Goal: Transaction & Acquisition: Purchase product/service

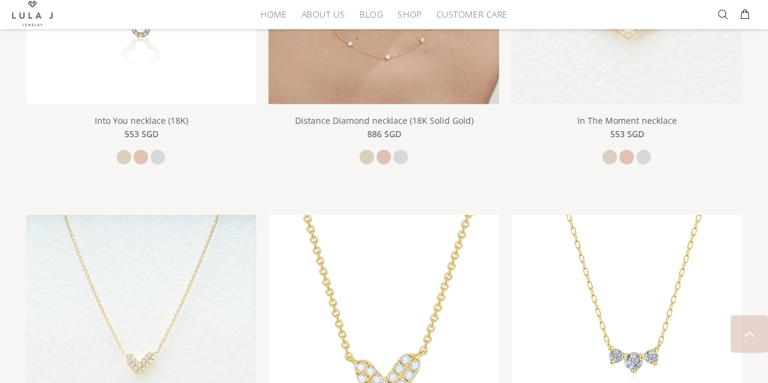
scroll to position [1214, 0]
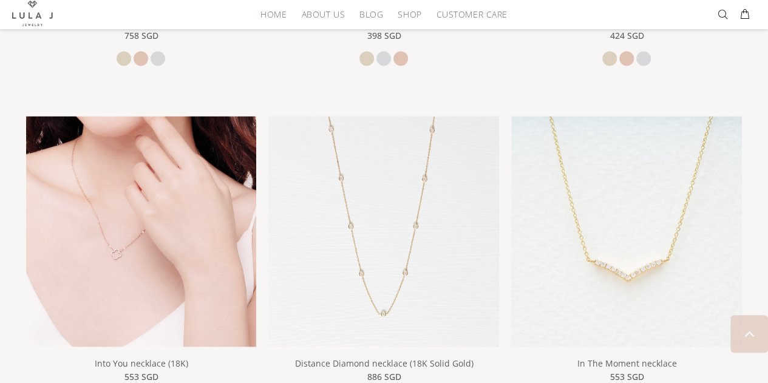
click at [140, 173] on img at bounding box center [141, 232] width 231 height 231
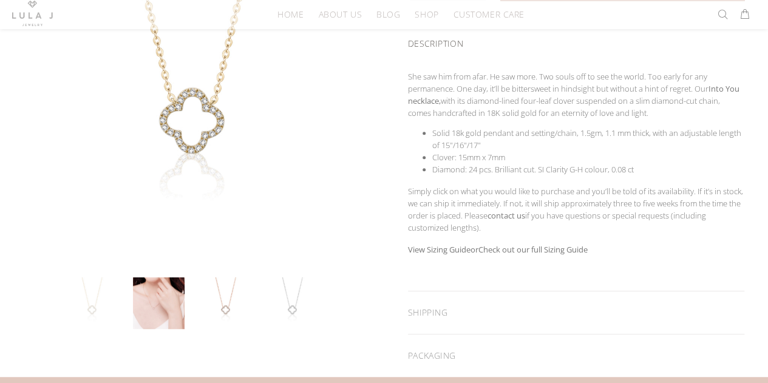
scroll to position [304, 0]
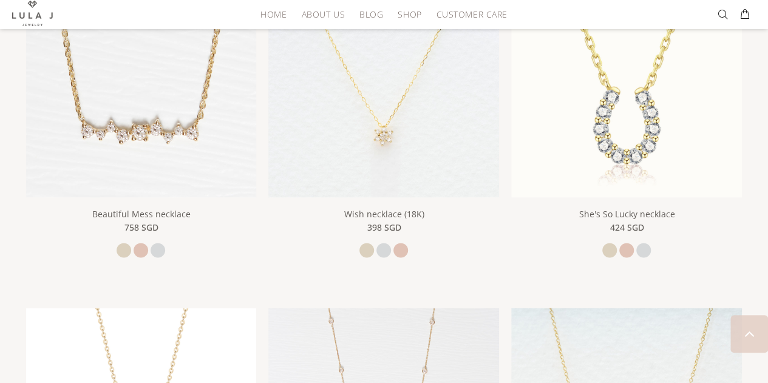
scroll to position [1023, 0]
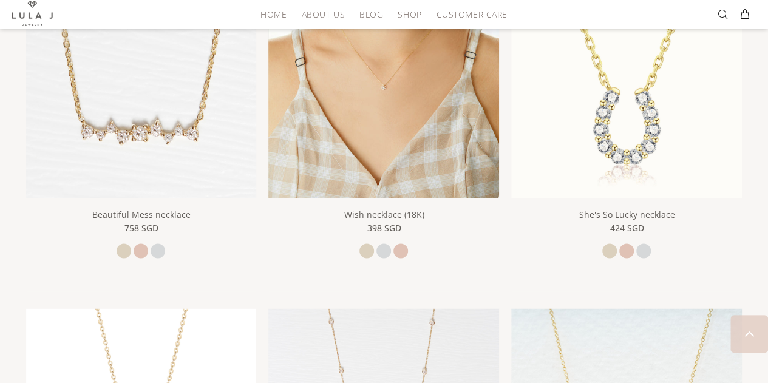
click at [474, 137] on img at bounding box center [383, 82] width 231 height 231
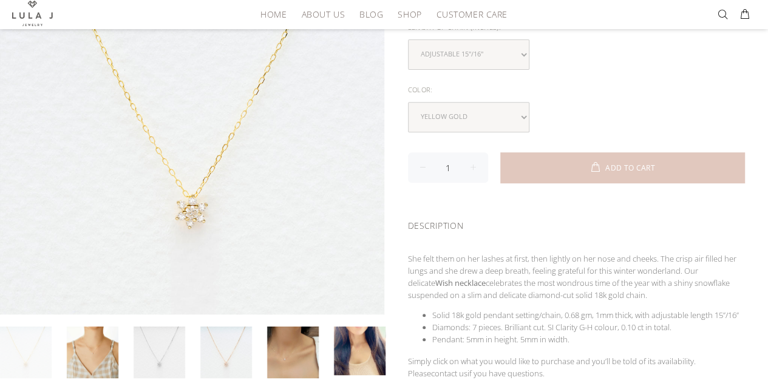
scroll to position [243, 0]
